Goal: Book appointment/travel/reservation

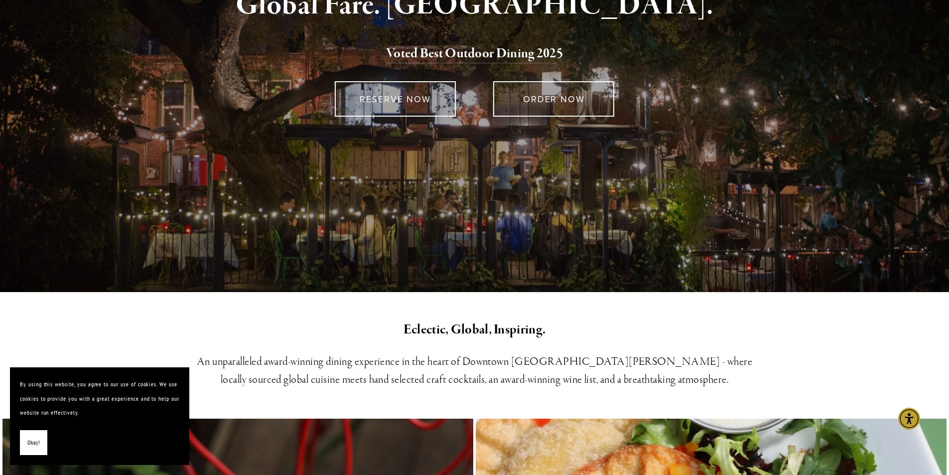
click at [32, 440] on span "Okay!" at bounding box center [33, 442] width 12 height 14
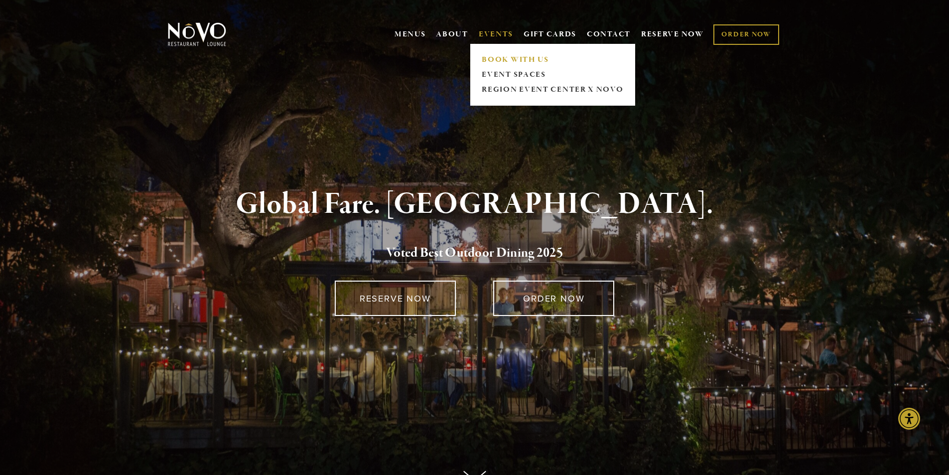
click at [489, 57] on link "BOOK WITH US" at bounding box center [553, 59] width 148 height 15
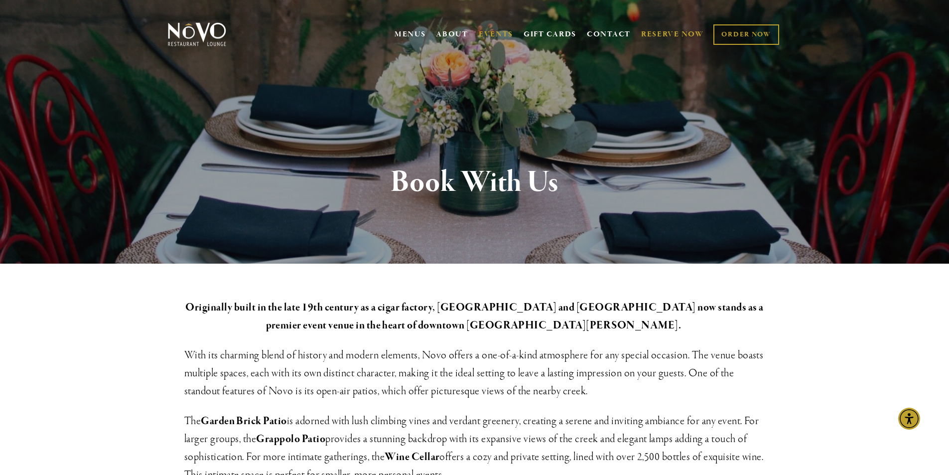
click at [675, 31] on link "RESERVE NOW" at bounding box center [672, 34] width 63 height 19
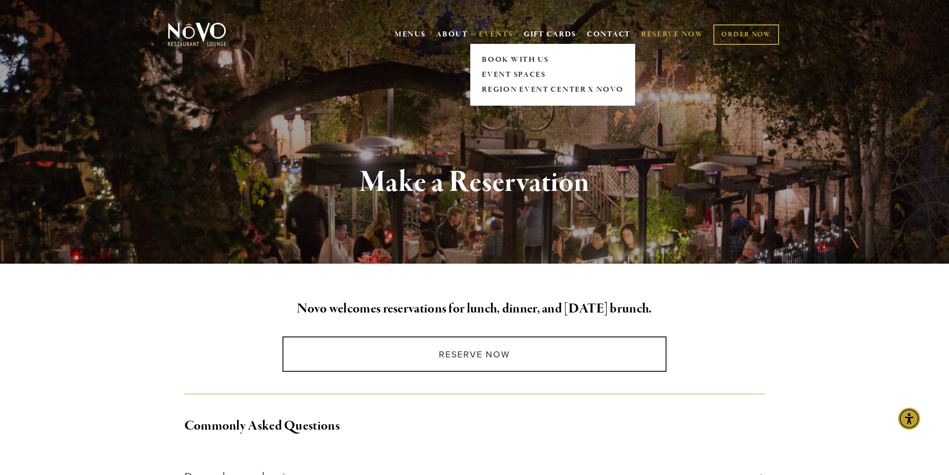
click at [492, 33] on link "EVENTS" at bounding box center [496, 34] width 34 height 10
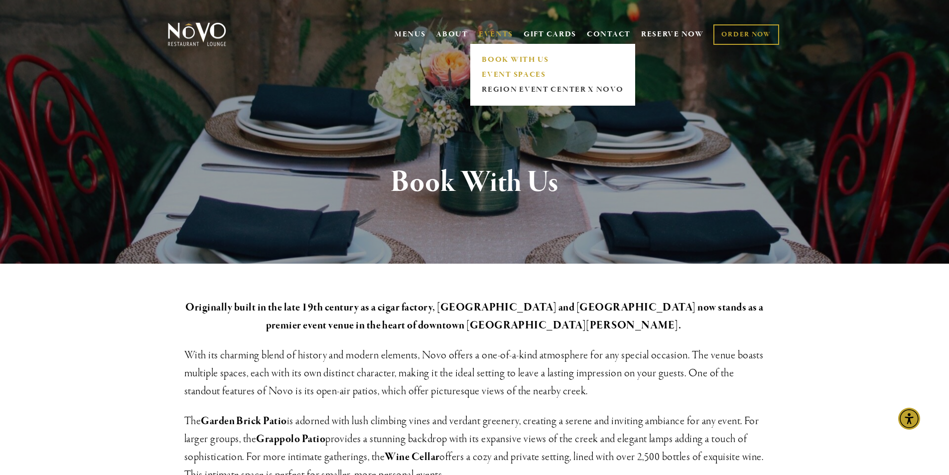
click at [497, 71] on link "EVENT SPACES" at bounding box center [553, 74] width 148 height 15
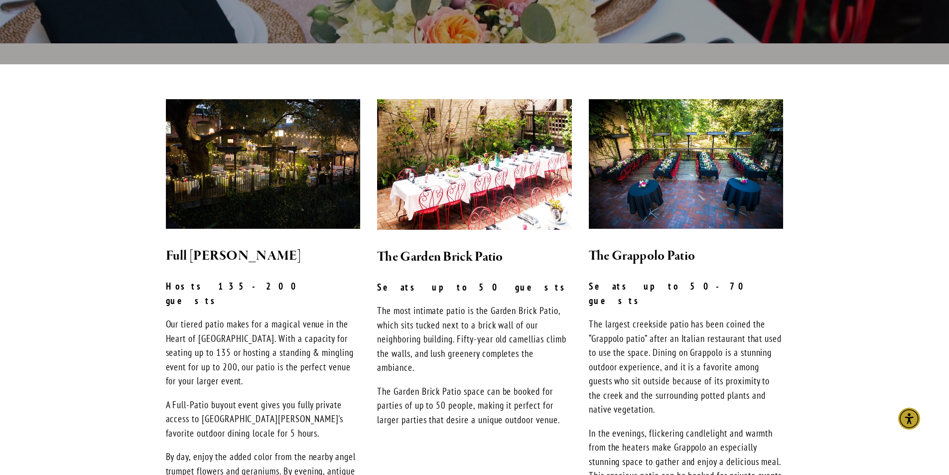
scroll to position [249, 0]
